Goal: Task Accomplishment & Management: Complete application form

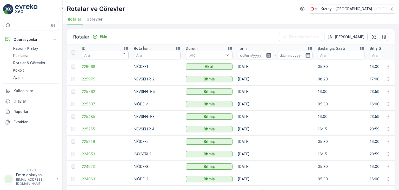
click at [271, 110] on td "[DATE]" at bounding box center [275, 116] width 80 height 12
click at [102, 36] on p "Ekle" at bounding box center [104, 36] width 8 height 5
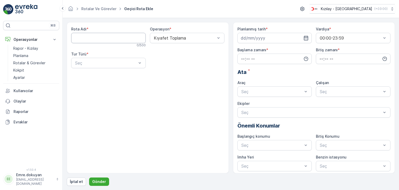
click at [98, 37] on Adı "Rota Adı" at bounding box center [108, 38] width 75 height 10
type Adı "NİĞDE-2"
click at [170, 50] on span "Kıyafet Toplama" at bounding box center [169, 50] width 32 height 5
click at [93, 77] on div "Statik" at bounding box center [108, 75] width 68 height 5
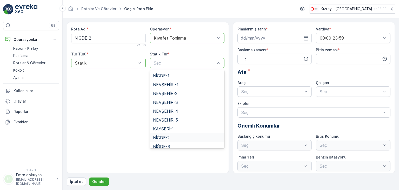
click at [159, 139] on span "NİĞDE-2" at bounding box center [161, 137] width 17 height 5
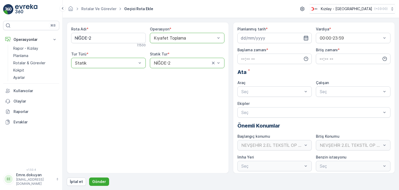
click at [305, 38] on icon "button" at bounding box center [305, 37] width 5 height 5
click at [256, 102] on div "23" at bounding box center [255, 102] width 8 height 8
type input "[DATE]"
click at [242, 57] on input "time" at bounding box center [274, 58] width 75 height 10
click at [243, 104] on span "05" at bounding box center [242, 104] width 5 height 5
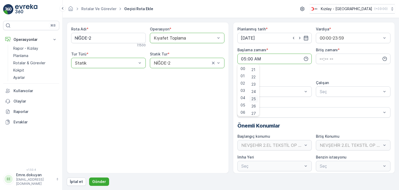
scroll to position [182, 0]
click at [255, 106] on span "30" at bounding box center [253, 104] width 4 height 5
type input "05:30"
click at [318, 56] on input "time" at bounding box center [353, 58] width 75 height 10
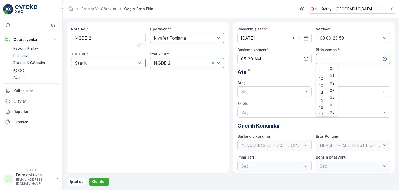
scroll to position [78, 0]
click at [320, 106] on span "16" at bounding box center [321, 106] width 4 height 5
type input "16:00"
click at [332, 69] on span "00" at bounding box center [332, 68] width 5 height 5
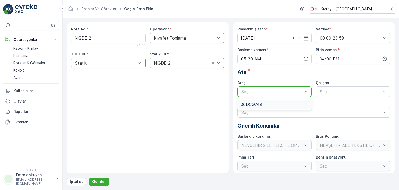
click at [267, 104] on div "06DCG749" at bounding box center [274, 104] width 68 height 5
click at [326, 102] on span "FORD" at bounding box center [325, 104] width 12 height 5
click at [95, 180] on p "Gönder" at bounding box center [99, 181] width 14 height 5
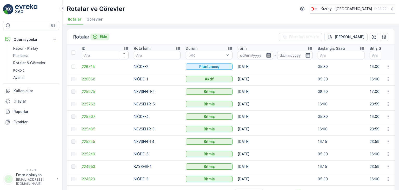
click at [105, 38] on p "Ekle" at bounding box center [104, 36] width 8 height 5
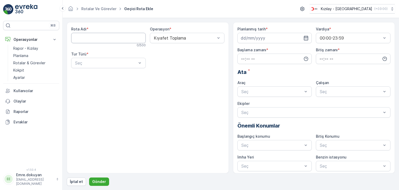
click at [98, 38] on Adı "Rota Adı" at bounding box center [108, 38] width 75 height 10
type Adı "NEVŞEHİR -1"
click at [167, 51] on span "Kıyafet Toplama" at bounding box center [169, 50] width 32 height 5
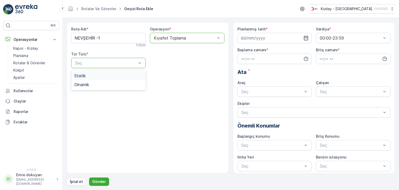
click at [102, 78] on div "Statik" at bounding box center [108, 75] width 75 height 9
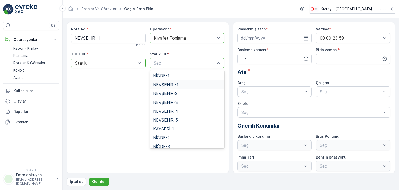
click at [167, 85] on span "NEVŞEHİR -1" at bounding box center [165, 84] width 25 height 5
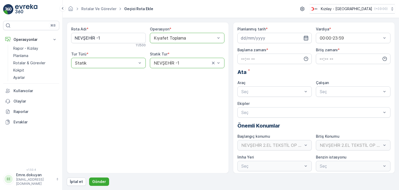
click at [305, 37] on icon "button" at bounding box center [306, 38] width 4 height 5
click at [246, 103] on div "22" at bounding box center [246, 102] width 8 height 8
type input "[DATE]"
click at [241, 57] on input "time" at bounding box center [274, 58] width 75 height 10
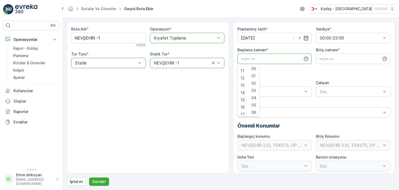
click at [242, 100] on span "15" at bounding box center [242, 99] width 4 height 5
click at [254, 105] on span "30" at bounding box center [253, 104] width 4 height 5
type input "15:30"
click at [320, 58] on input "time" at bounding box center [353, 58] width 75 height 10
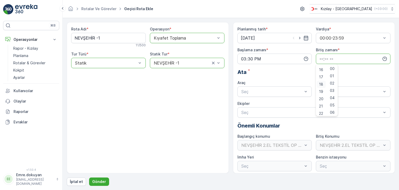
scroll to position [125, 0]
click at [320, 111] on span "23" at bounding box center [321, 111] width 4 height 5
click at [332, 111] on span "59" at bounding box center [332, 111] width 5 height 5
type input "23:59"
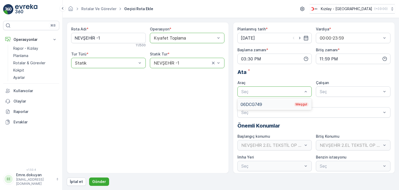
click at [261, 102] on div "06DCG749 Meşgul" at bounding box center [274, 104] width 68 height 5
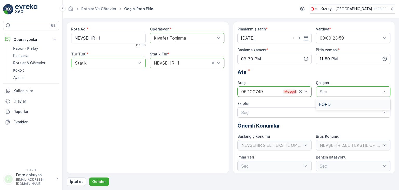
click at [330, 105] on div "FORD" at bounding box center [353, 104] width 68 height 5
click at [98, 179] on p "Gönder" at bounding box center [99, 181] width 14 height 5
